Goal: Task Accomplishment & Management: Use online tool/utility

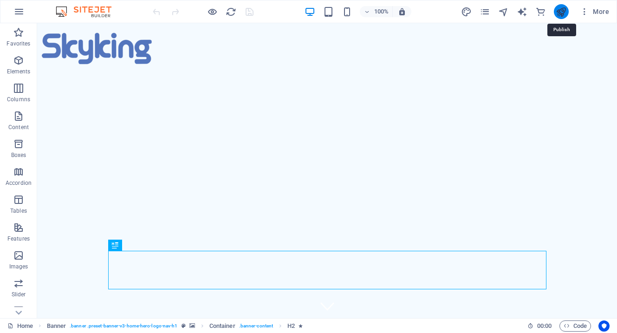
click at [559, 11] on icon "publish" at bounding box center [561, 12] width 11 height 11
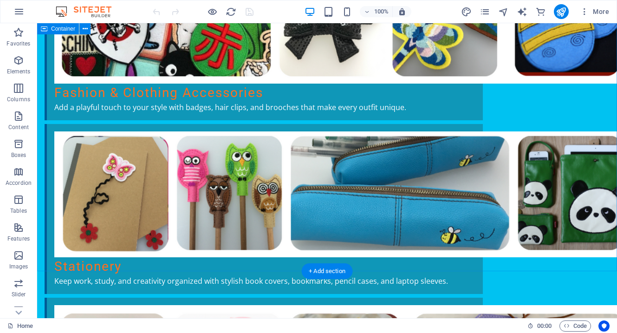
scroll to position [2090, 0]
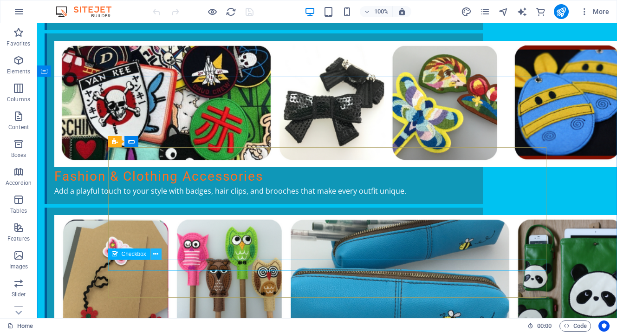
click at [153, 254] on icon at bounding box center [155, 254] width 5 height 10
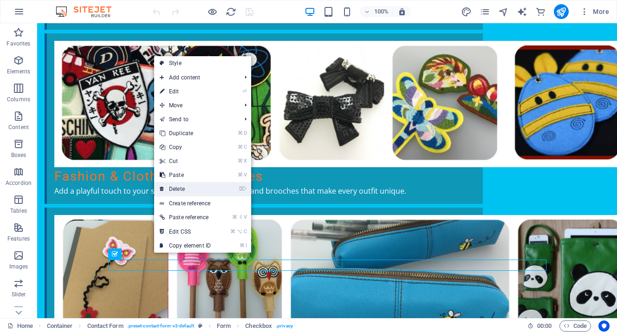
click at [178, 189] on link "⌦ Delete" at bounding box center [185, 189] width 62 height 14
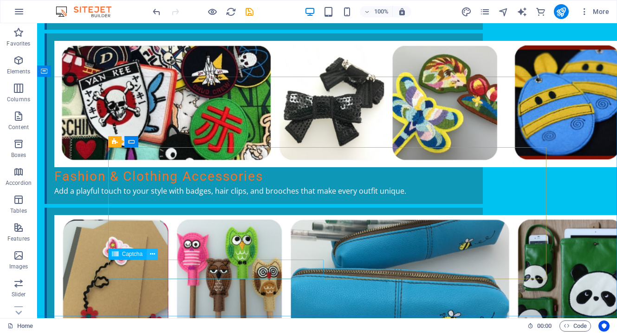
click at [154, 256] on icon at bounding box center [152, 254] width 5 height 10
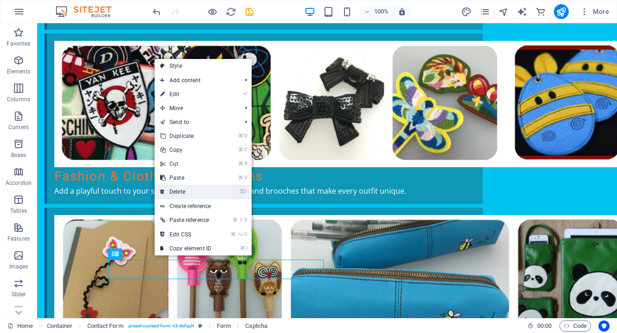
click at [182, 190] on link "⌦ Delete" at bounding box center [186, 192] width 62 height 14
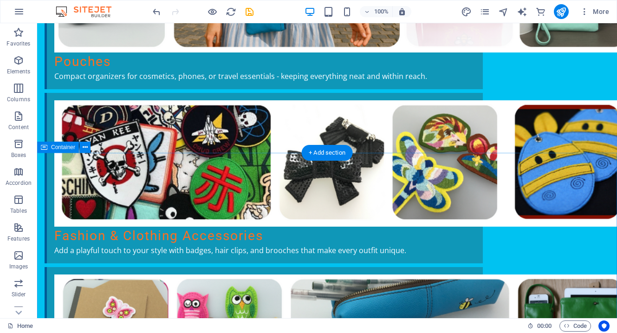
scroll to position [2013, 0]
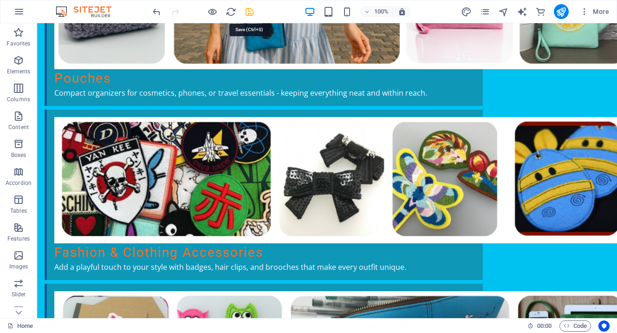
click at [249, 10] on icon "save" at bounding box center [249, 12] width 11 height 11
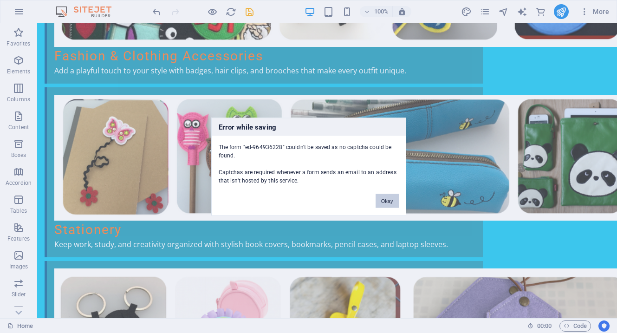
click at [386, 199] on button "Okay" at bounding box center [387, 201] width 23 height 14
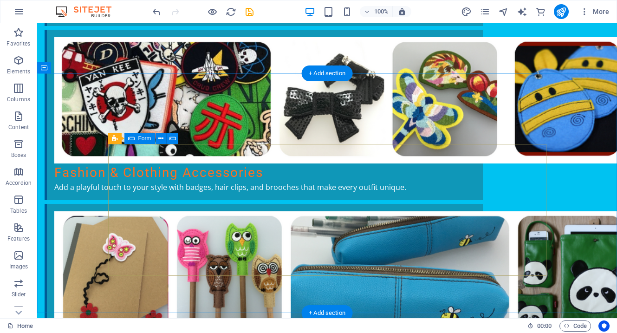
scroll to position [2093, 0]
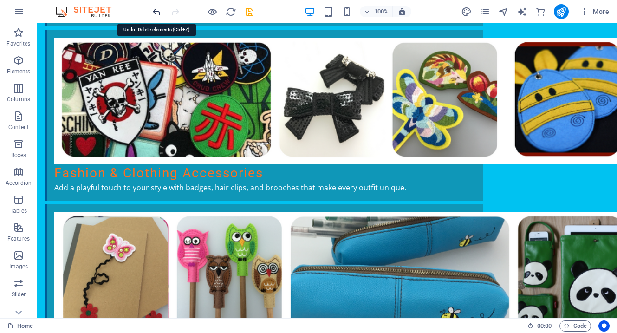
click at [155, 9] on icon "undo" at bounding box center [156, 12] width 11 height 11
click at [251, 10] on icon "save" at bounding box center [249, 12] width 11 height 11
click at [564, 10] on icon "publish" at bounding box center [561, 12] width 11 height 11
